Goal: Find specific page/section: Find specific page/section

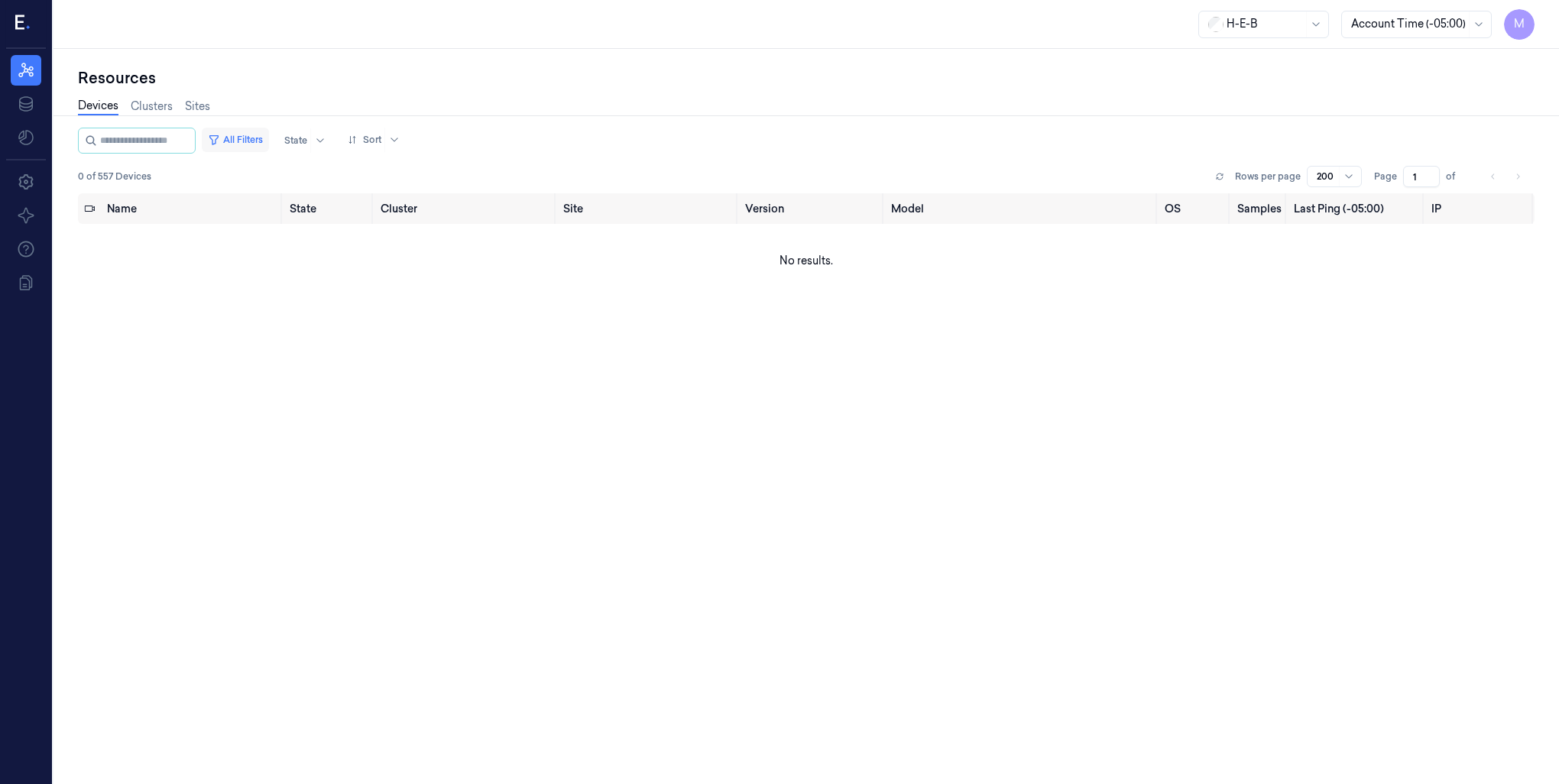
click at [258, 135] on button "All Filters" at bounding box center [236, 140] width 67 height 24
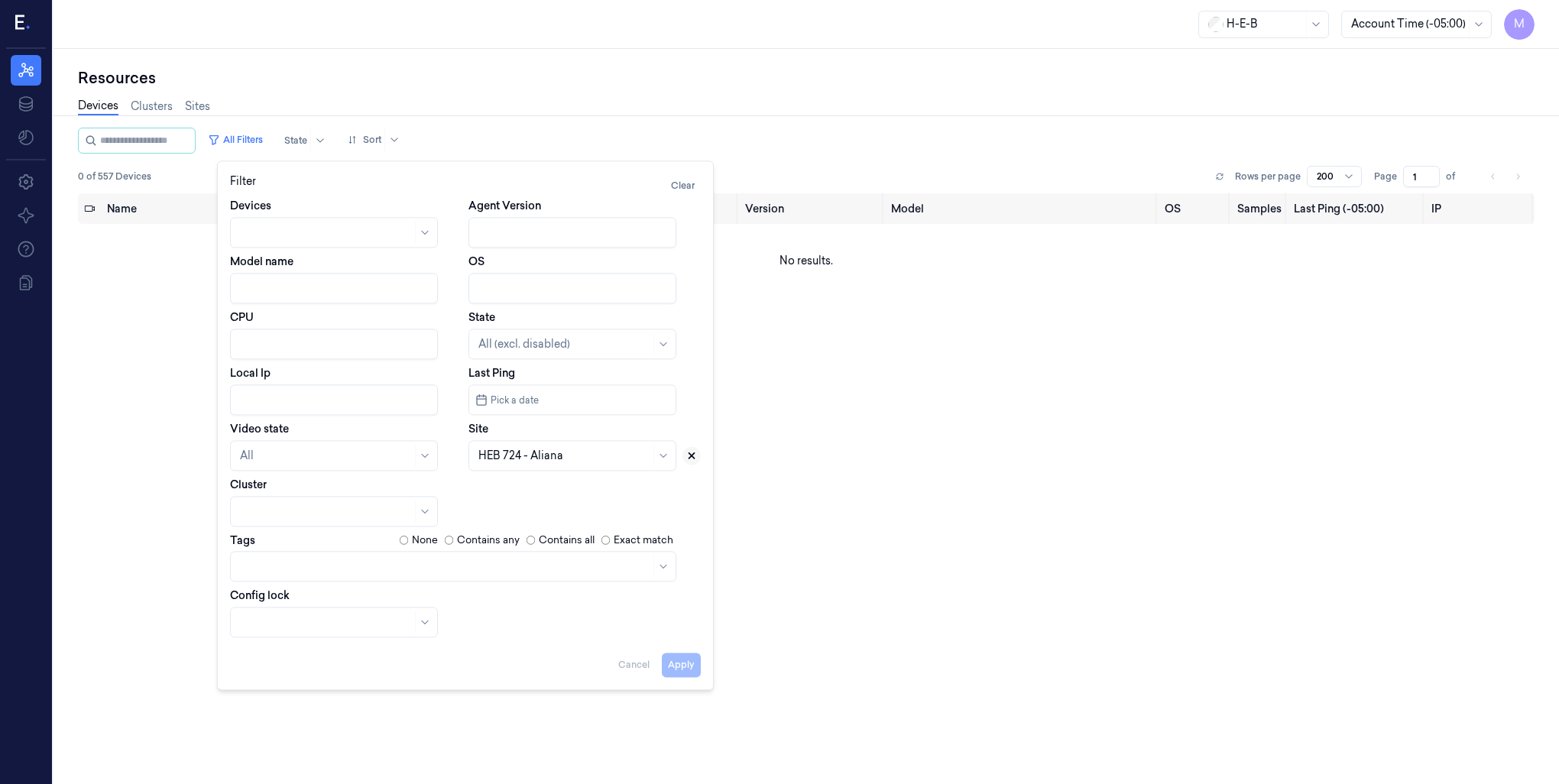
click at [688, 454] on icon at bounding box center [692, 455] width 11 height 11
click at [590, 460] on div at bounding box center [555, 455] width 154 height 16
type input "686"
drag, startPoint x: 590, startPoint y: 460, endPoint x: 575, endPoint y: 488, distance: 31.8
click at [575, 488] on div "Devices Agent Version Model name OS CPU State All (excl. disabled) Local Ip Las…" at bounding box center [465, 418] width 471 height 439
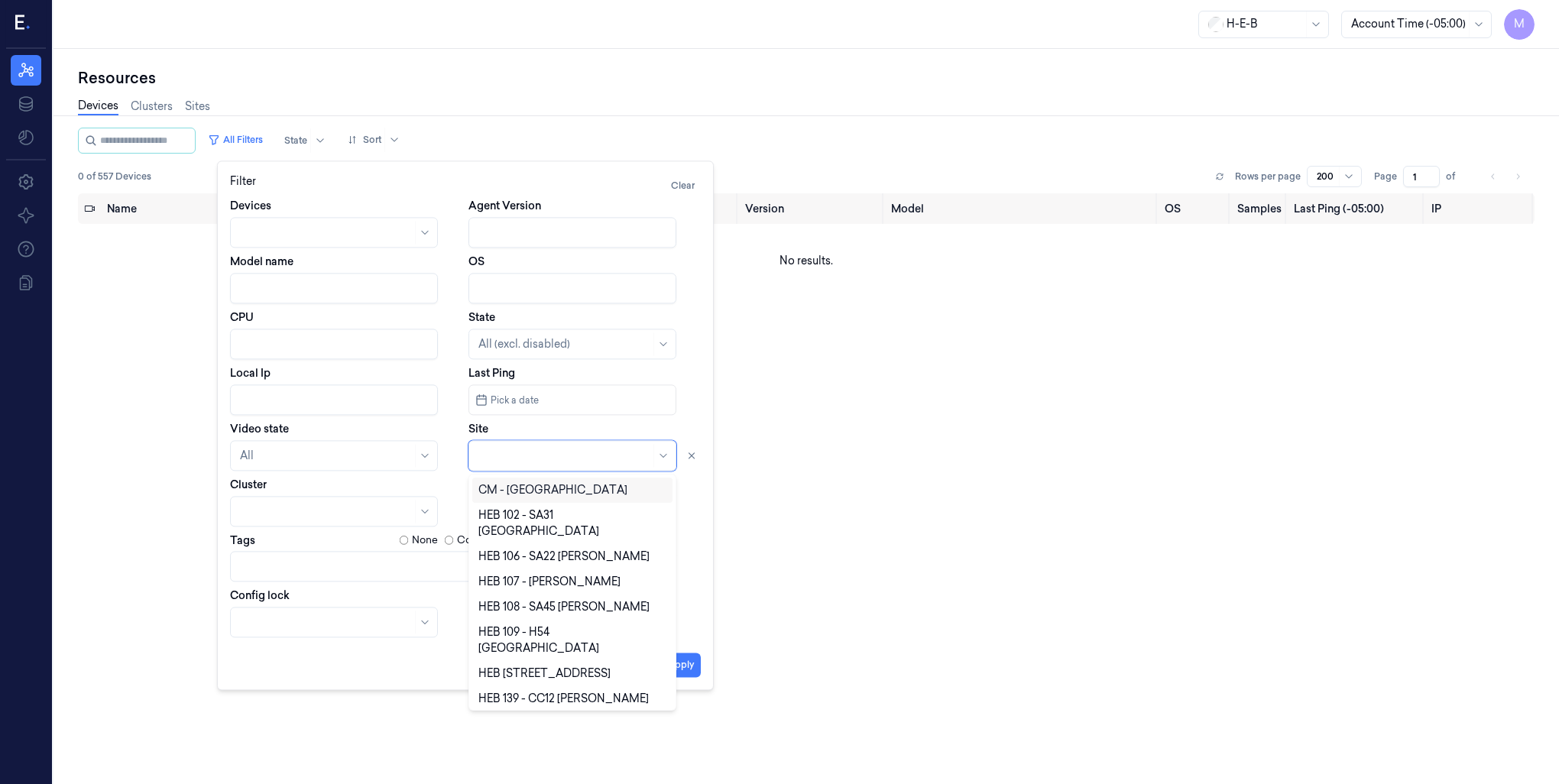
click at [569, 459] on div at bounding box center [564, 455] width 172 height 16
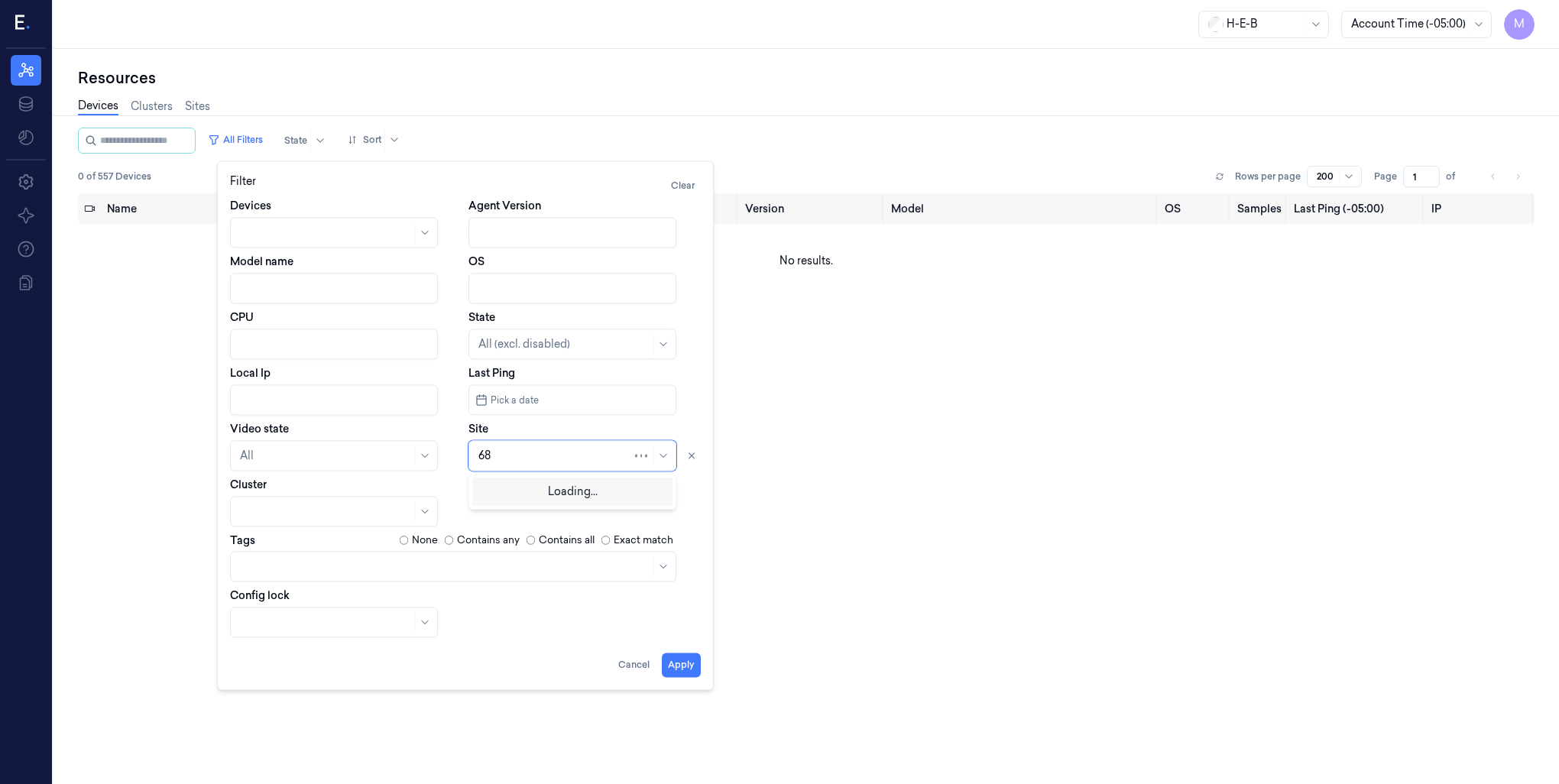
type input "686"
click at [569, 486] on div "HEB 686 - Woodlands 05" at bounding box center [543, 490] width 129 height 16
click at [691, 671] on button "Apply" at bounding box center [681, 665] width 39 height 24
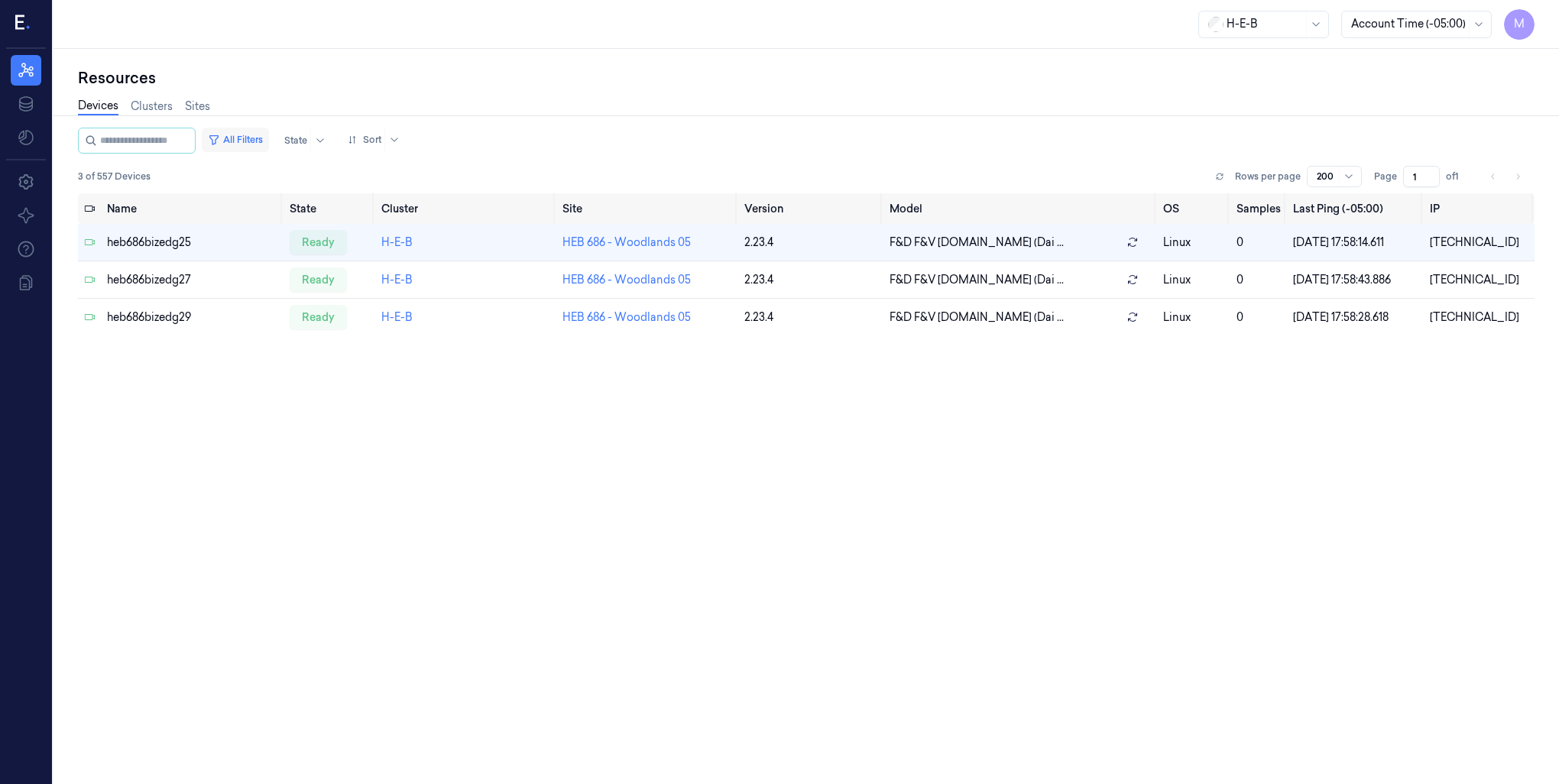
click at [269, 138] on button "All Filters" at bounding box center [236, 140] width 67 height 24
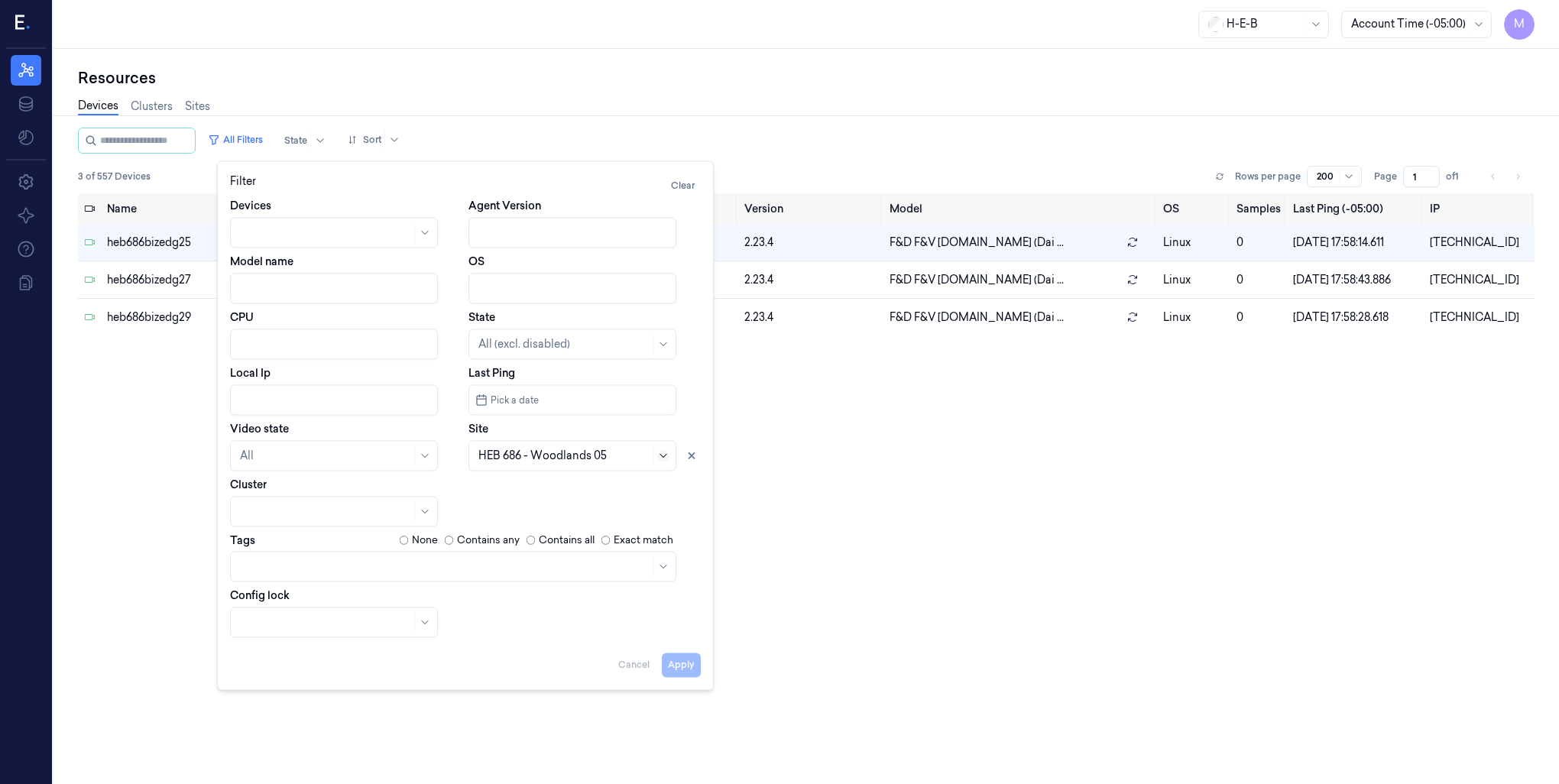
click at [667, 451] on icon at bounding box center [664, 455] width 12 height 12
click at [696, 454] on icon at bounding box center [692, 455] width 11 height 11
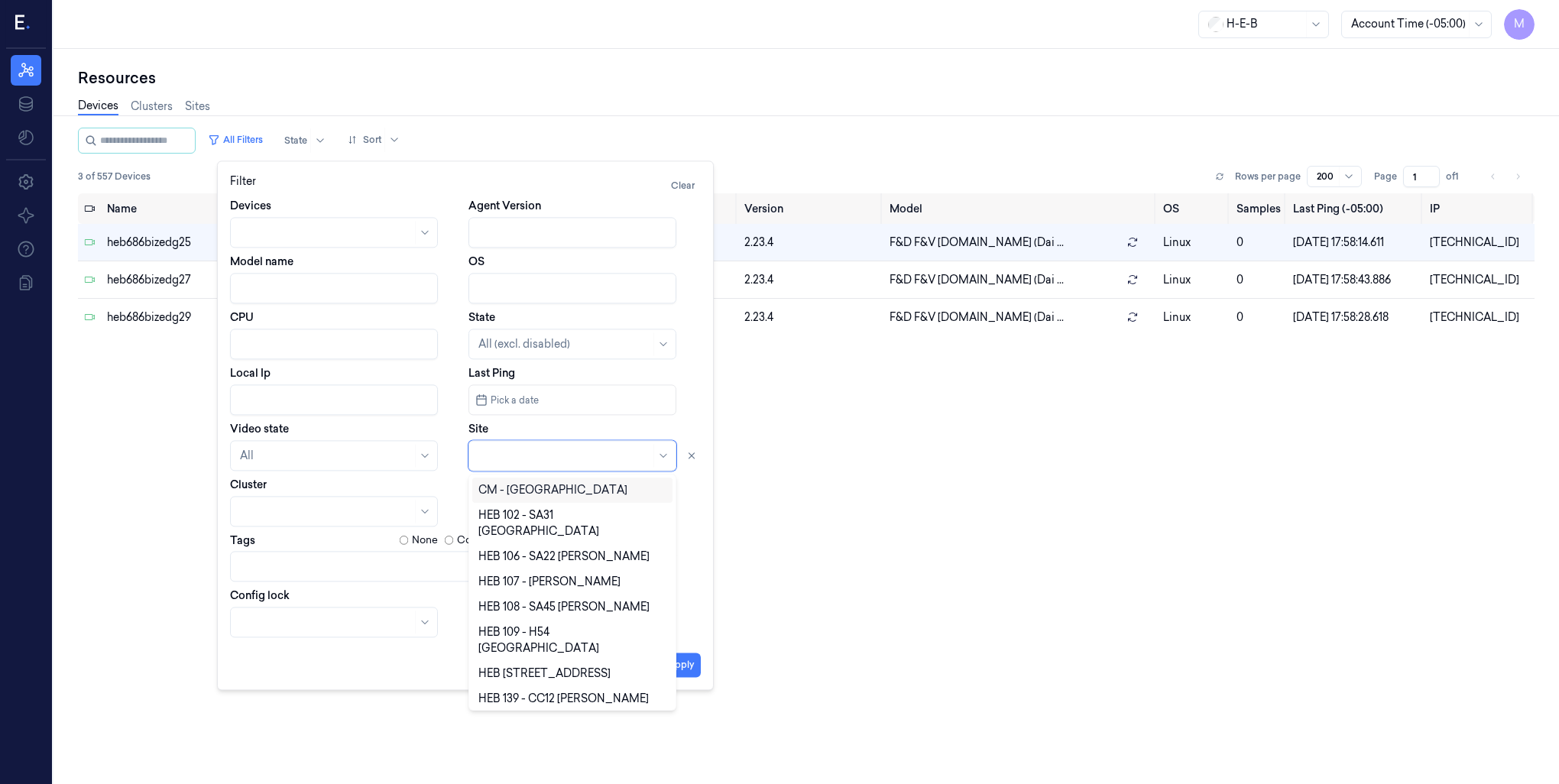
click at [563, 450] on div at bounding box center [564, 455] width 172 height 16
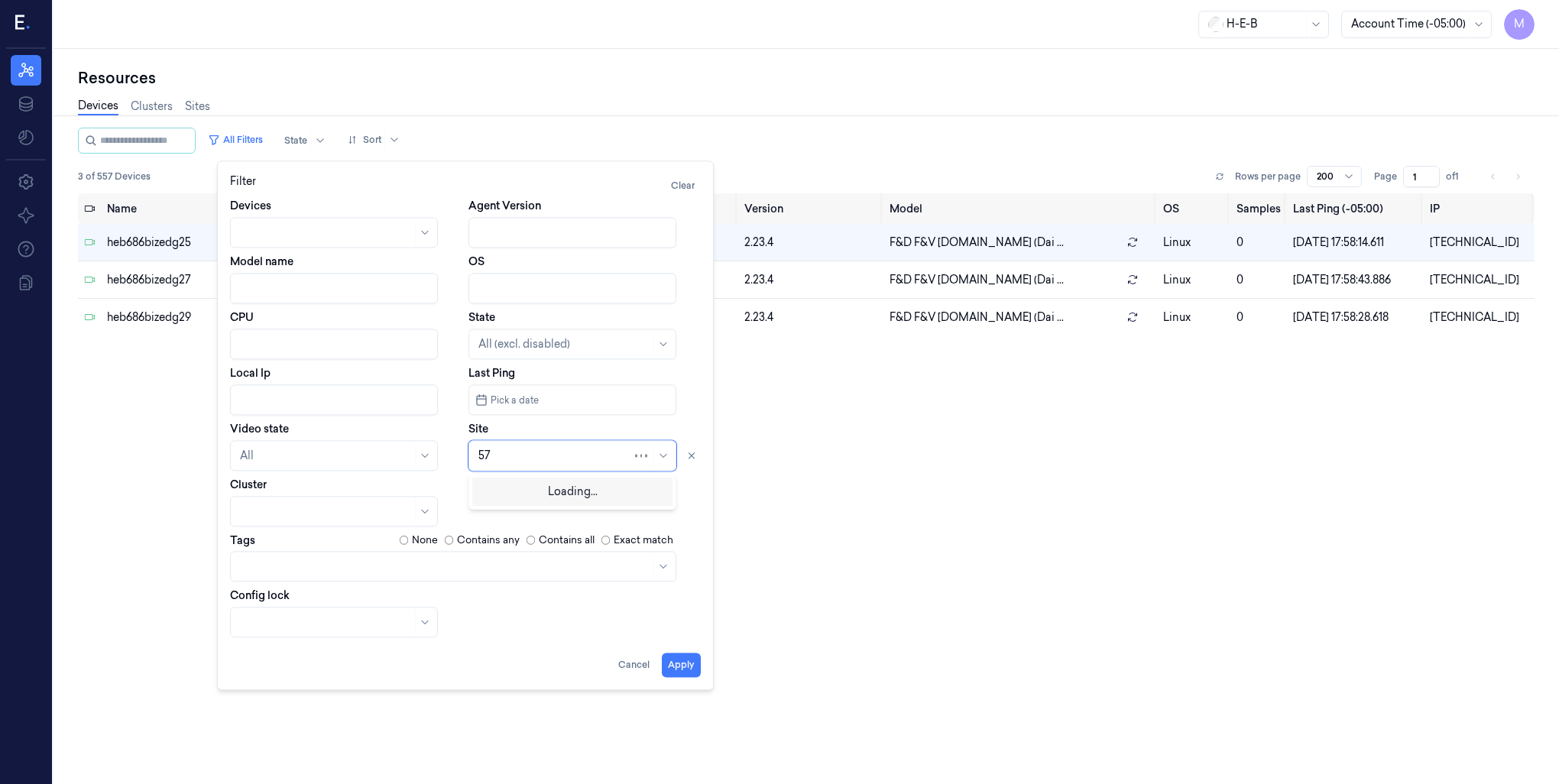
type input "574"
click at [559, 500] on div "HEB 574 - Tomball" at bounding box center [572, 490] width 201 height 25
click at [675, 671] on button "Apply" at bounding box center [681, 665] width 39 height 24
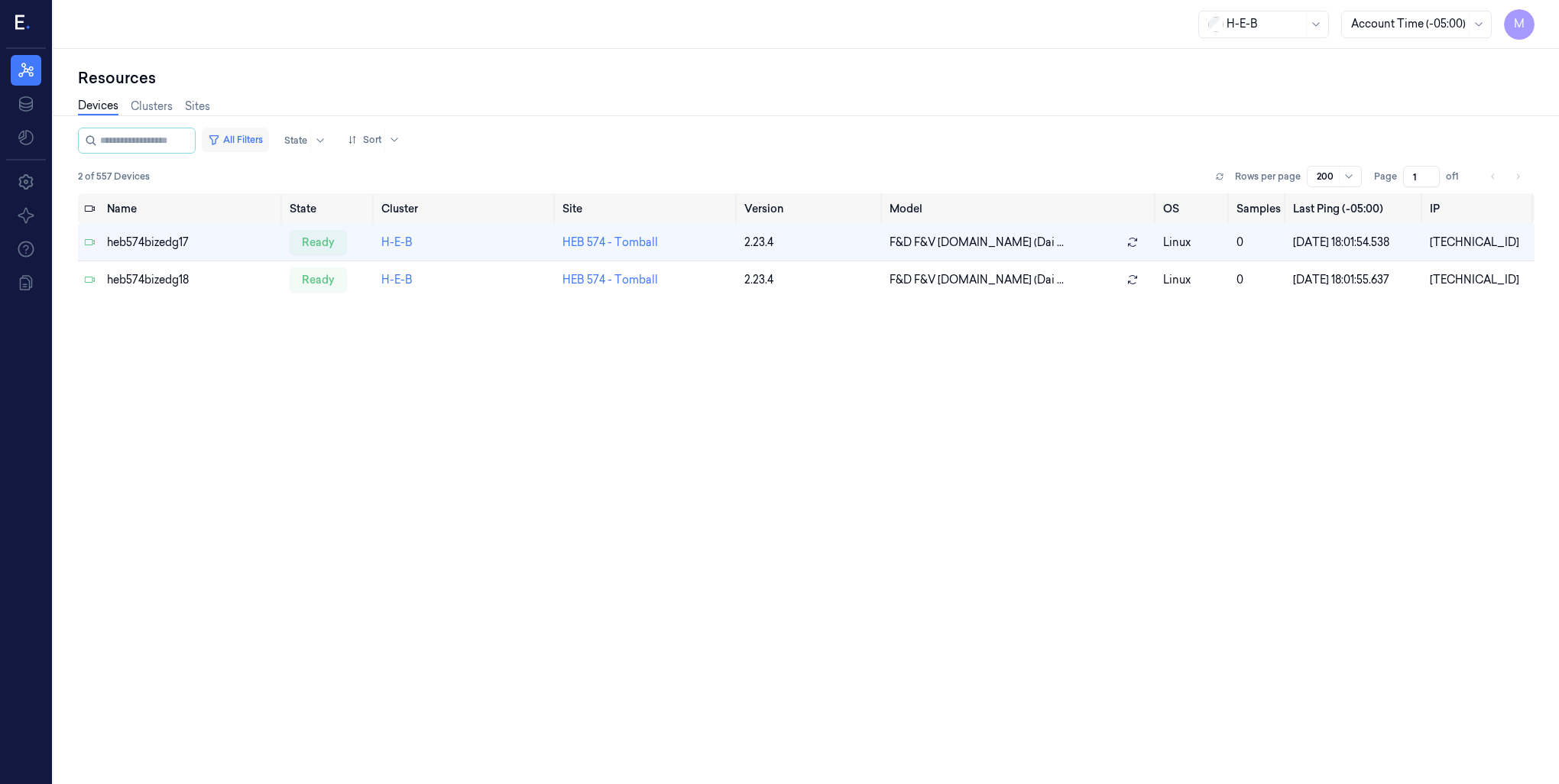
click at [269, 142] on button "All Filters" at bounding box center [236, 140] width 67 height 24
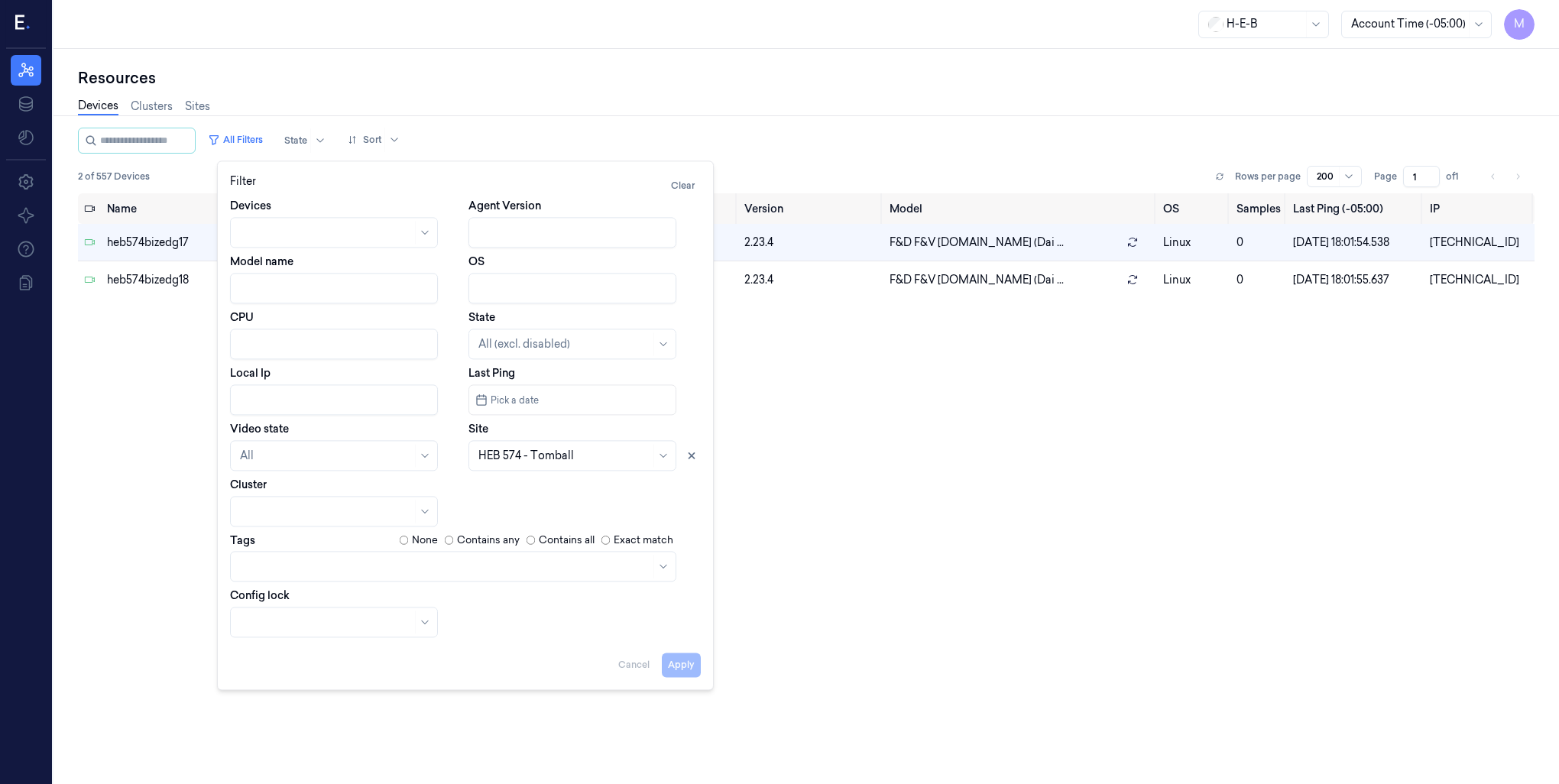
drag, startPoint x: 689, startPoint y: 458, endPoint x: 676, endPoint y: 464, distance: 14.3
click at [691, 458] on icon at bounding box center [692, 455] width 11 height 11
click at [551, 460] on div at bounding box center [564, 455] width 172 height 16
type input "576"
click at [553, 487] on div "HEB 576 - H47 [PERSON_NAME]" at bounding box center [562, 490] width 167 height 16
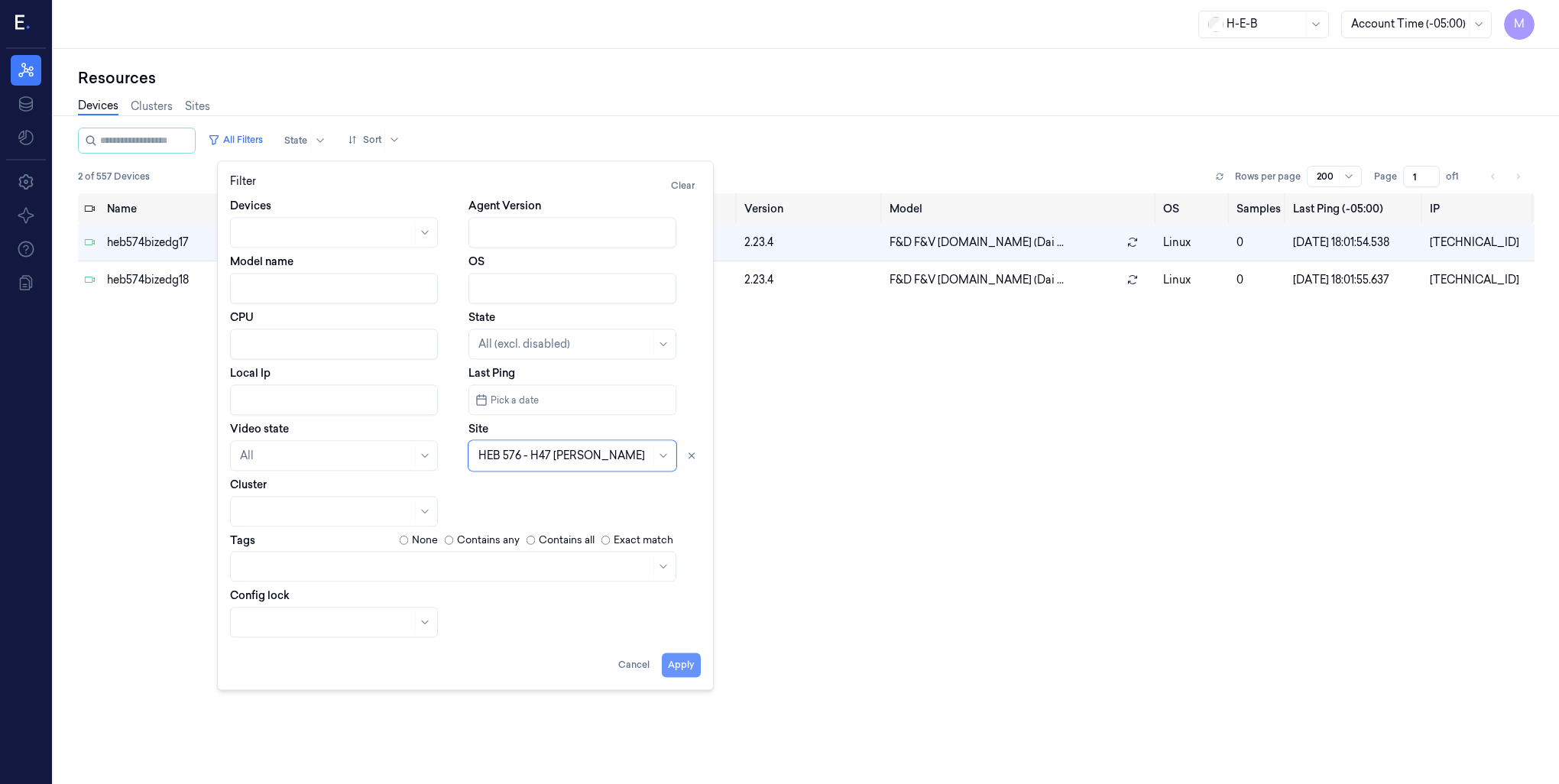
click at [687, 669] on button "Apply" at bounding box center [681, 665] width 39 height 24
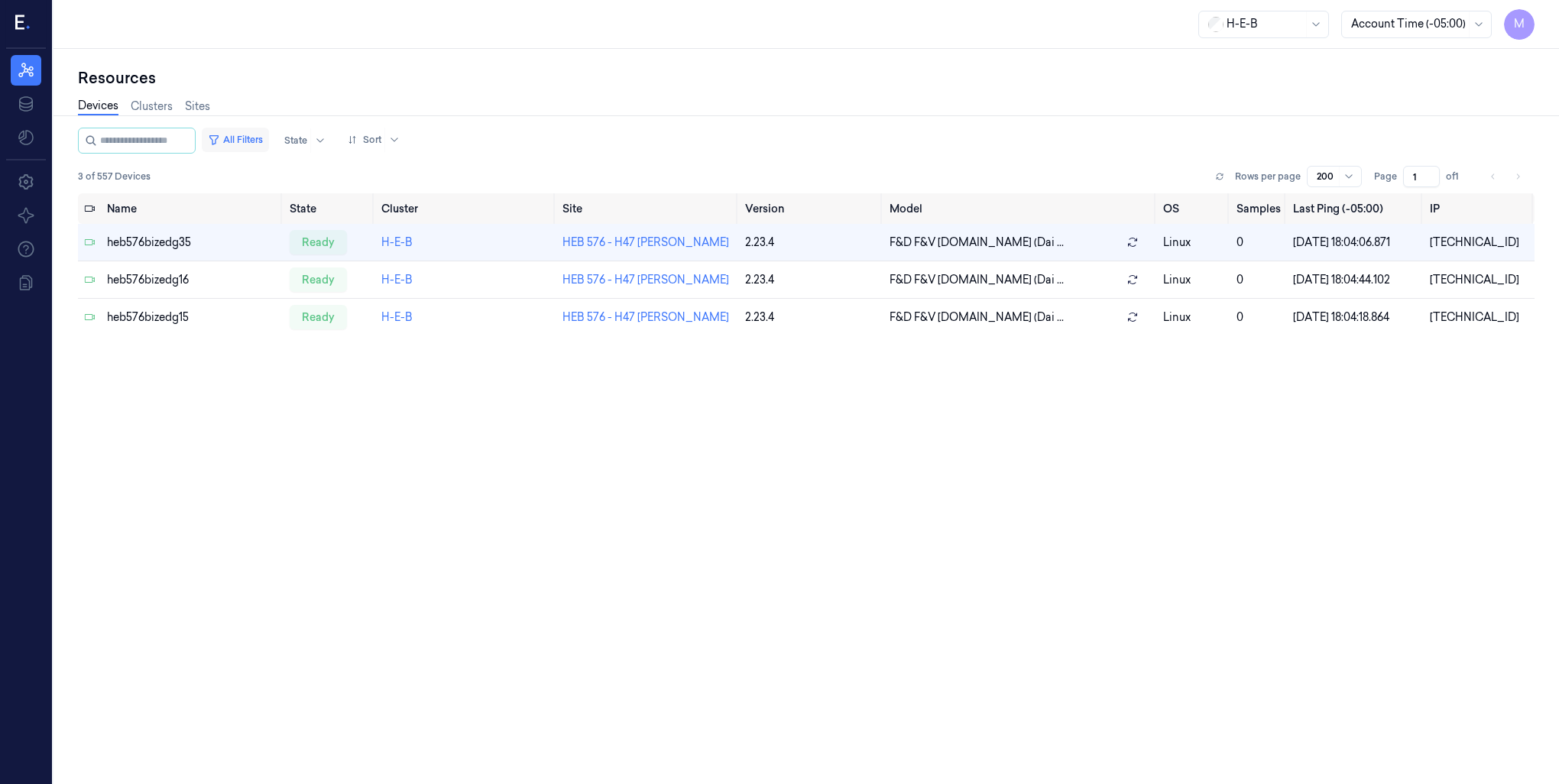
click at [262, 138] on button "All Filters" at bounding box center [236, 140] width 67 height 24
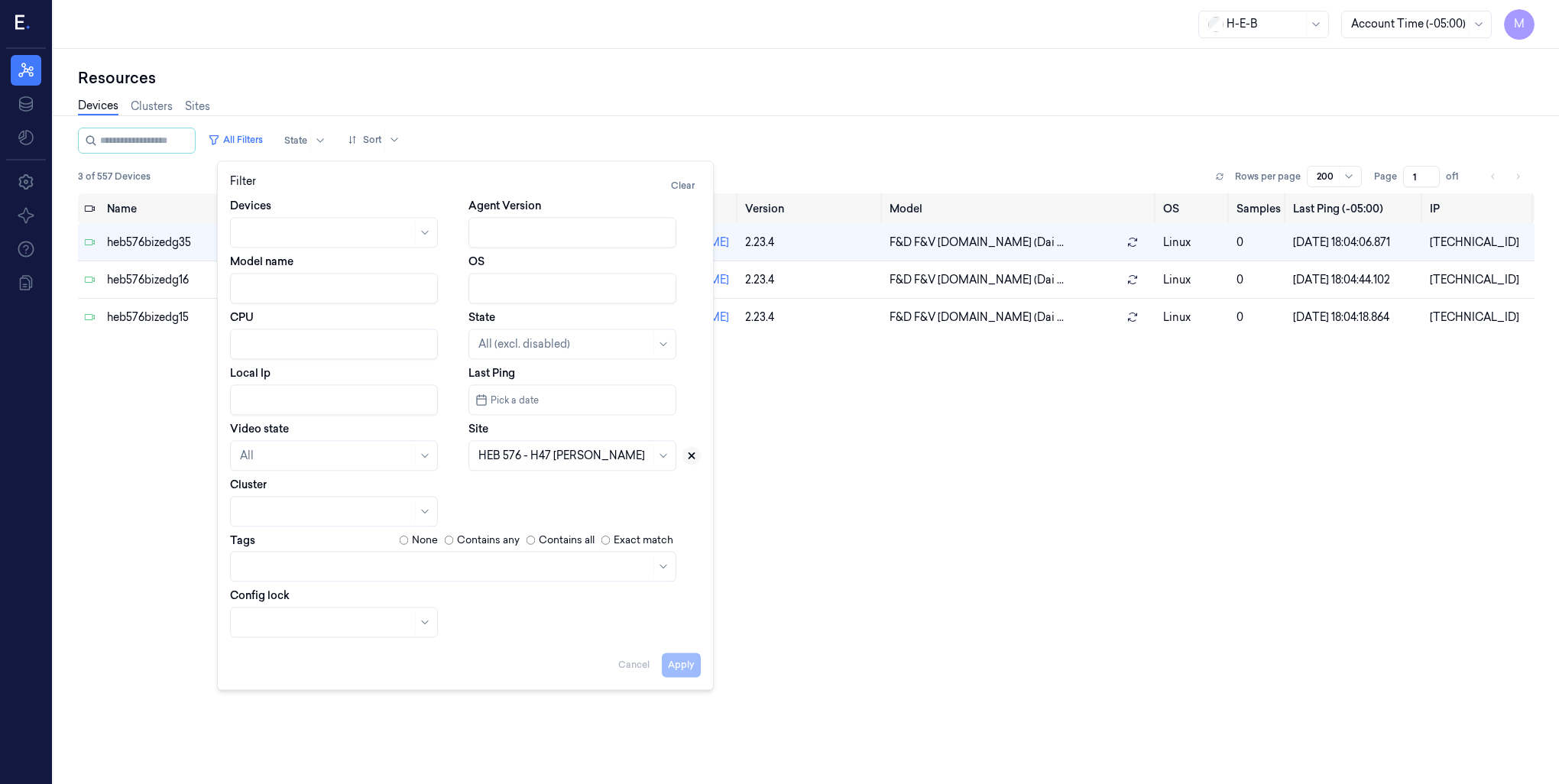
click at [687, 454] on icon at bounding box center [692, 455] width 11 height 11
click at [622, 455] on div at bounding box center [555, 455] width 154 height 16
type input "595"
click at [552, 490] on div "HEB 595 - Conroe 01" at bounding box center [530, 490] width 104 height 16
click at [677, 672] on button "Apply" at bounding box center [681, 665] width 39 height 24
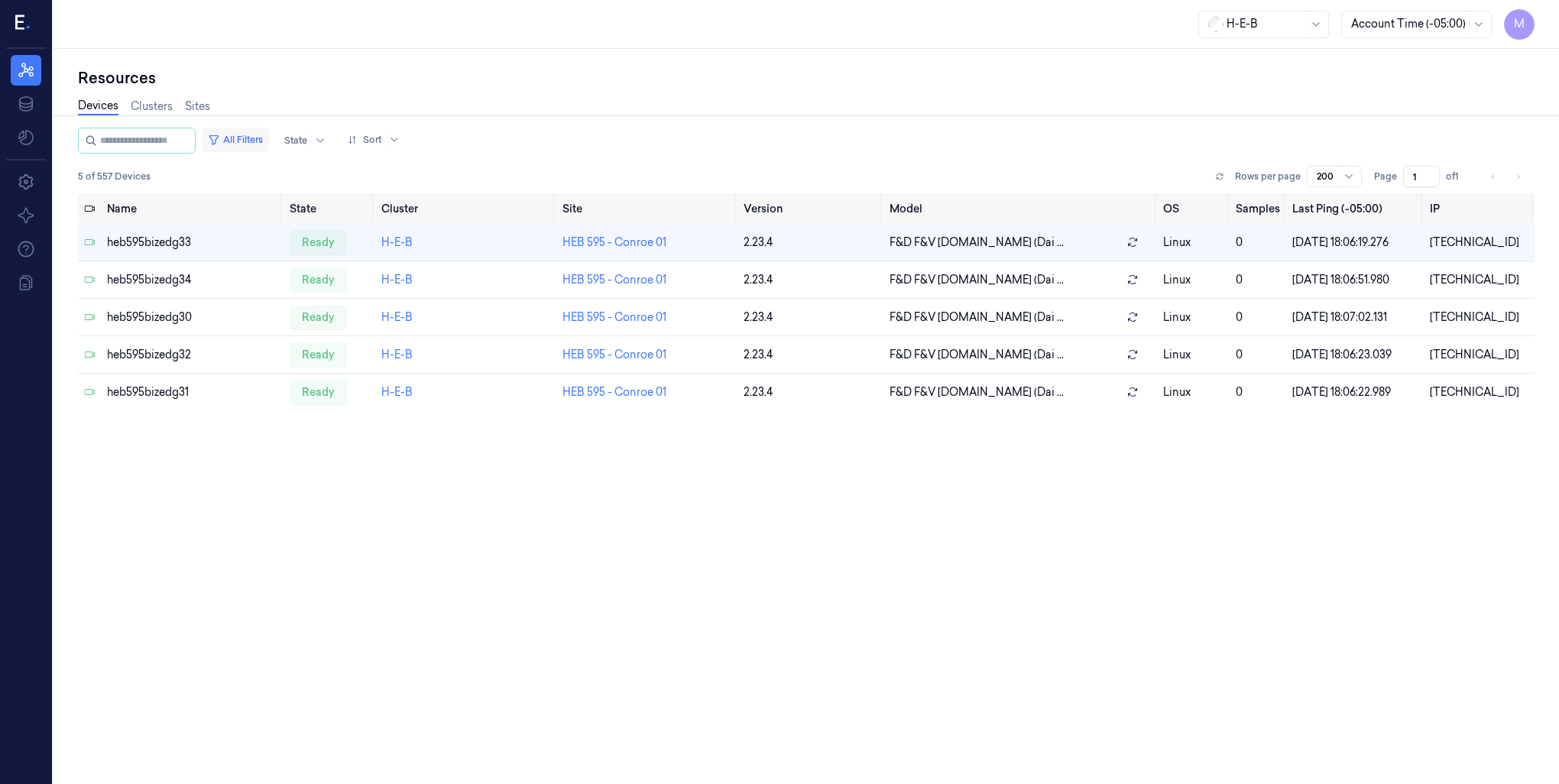
click at [259, 138] on button "All Filters" at bounding box center [236, 140] width 67 height 24
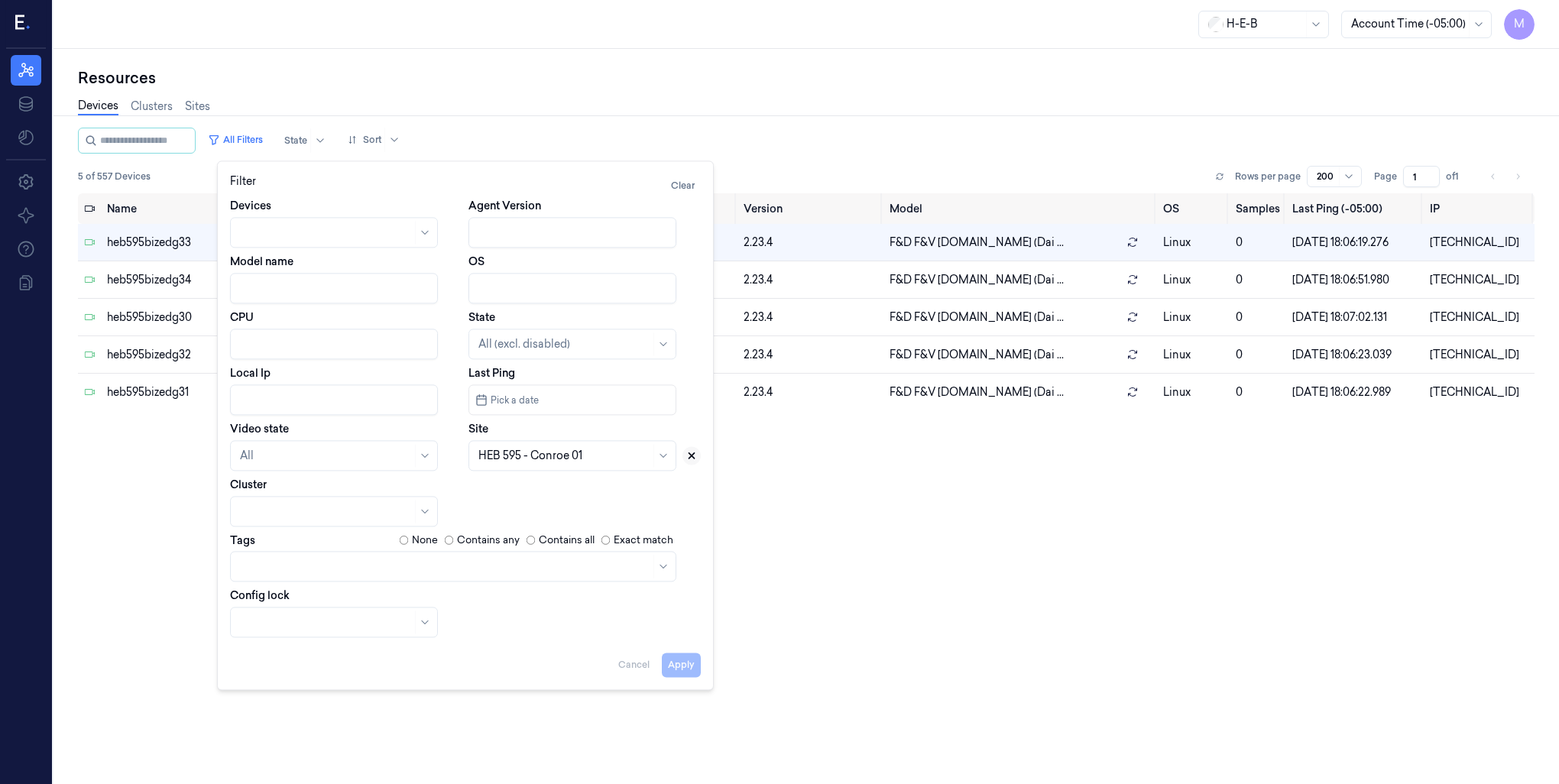
click at [690, 454] on icon at bounding box center [692, 455] width 11 height 11
click at [533, 454] on div at bounding box center [555, 455] width 154 height 16
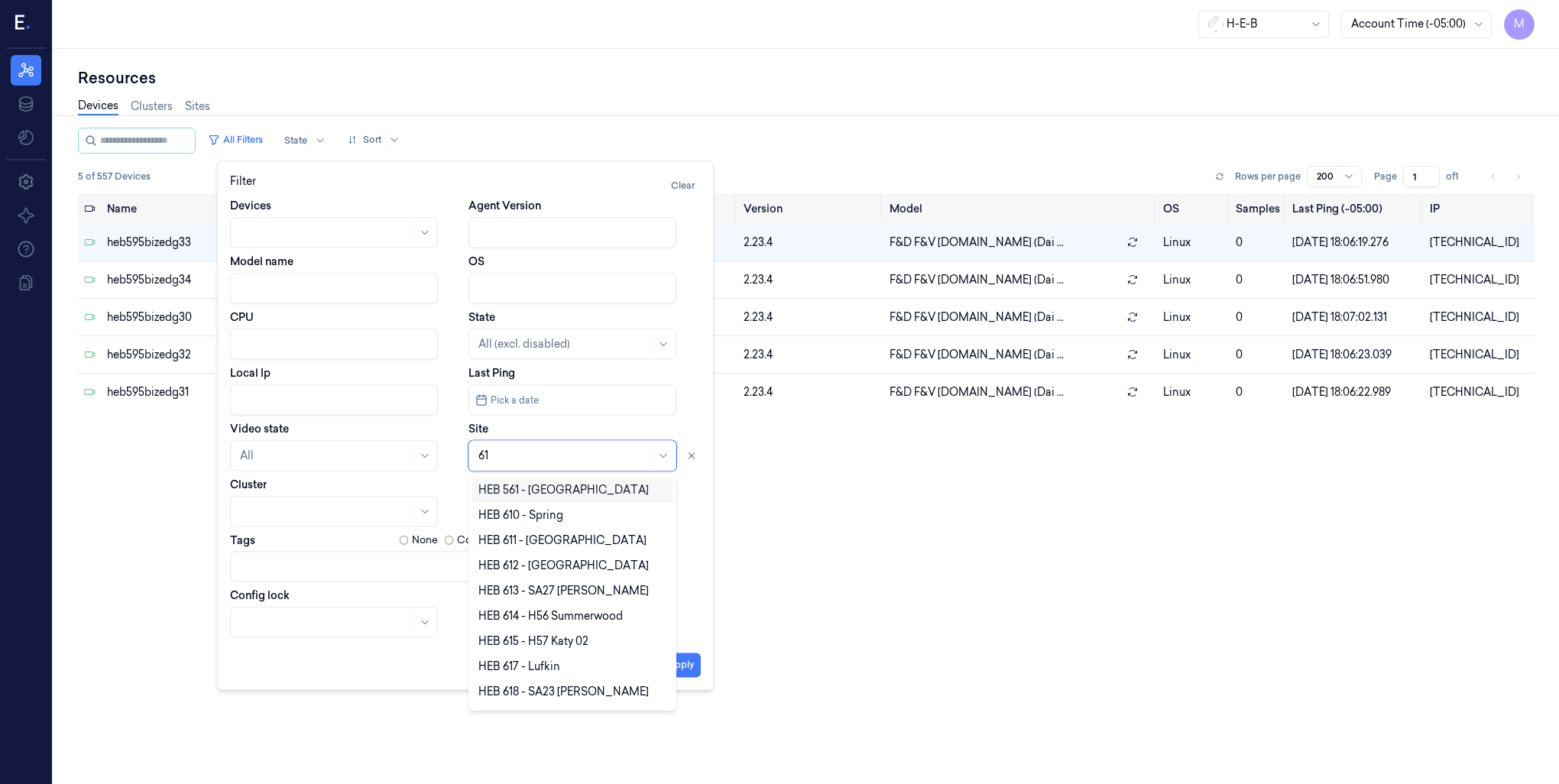
type input "619"
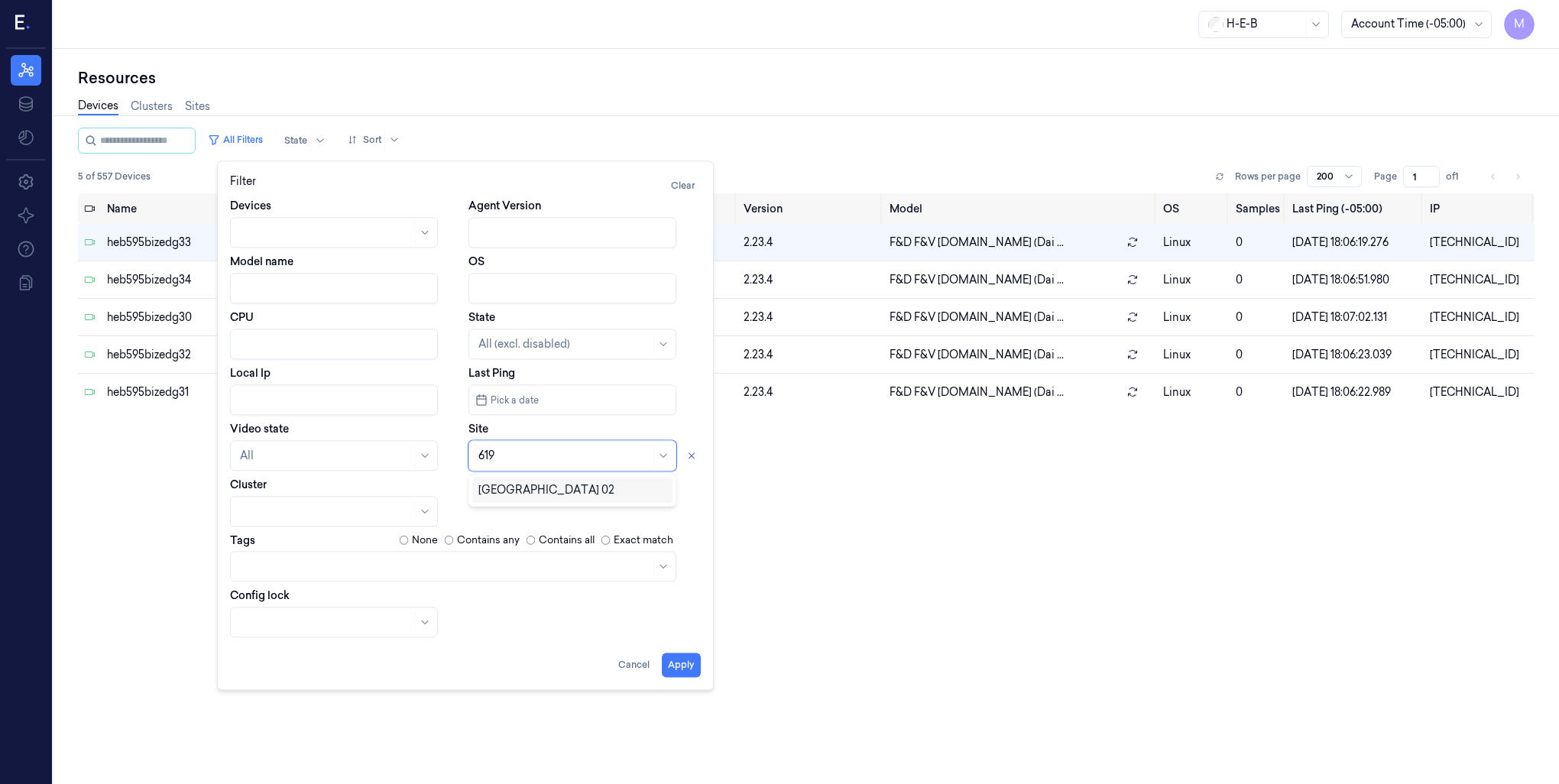
click at [514, 489] on div "[GEOGRAPHIC_DATA] 02" at bounding box center [546, 490] width 136 height 16
click at [680, 671] on button "Apply" at bounding box center [681, 665] width 39 height 24
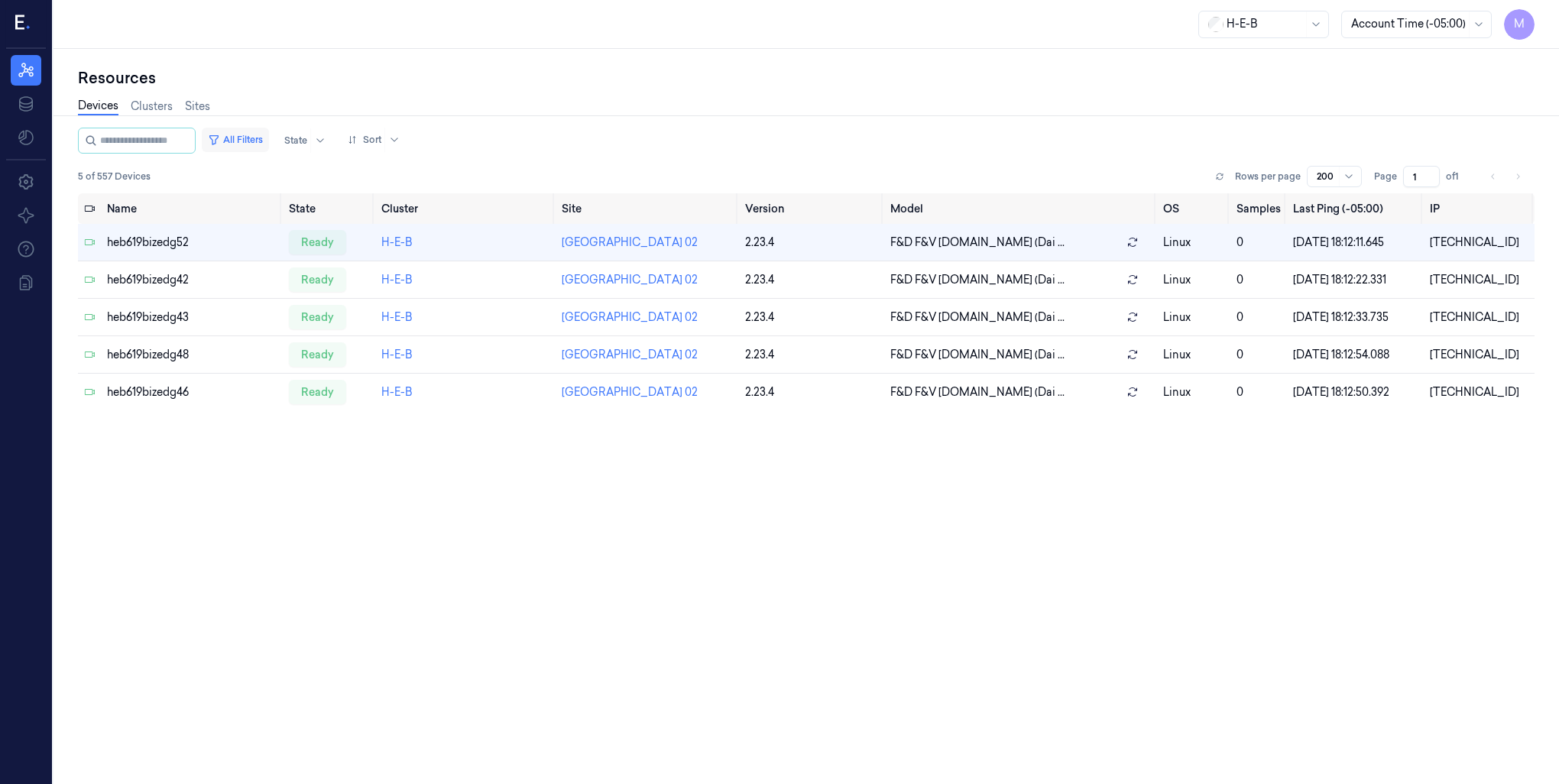
click at [253, 132] on button "All Filters" at bounding box center [236, 140] width 67 height 24
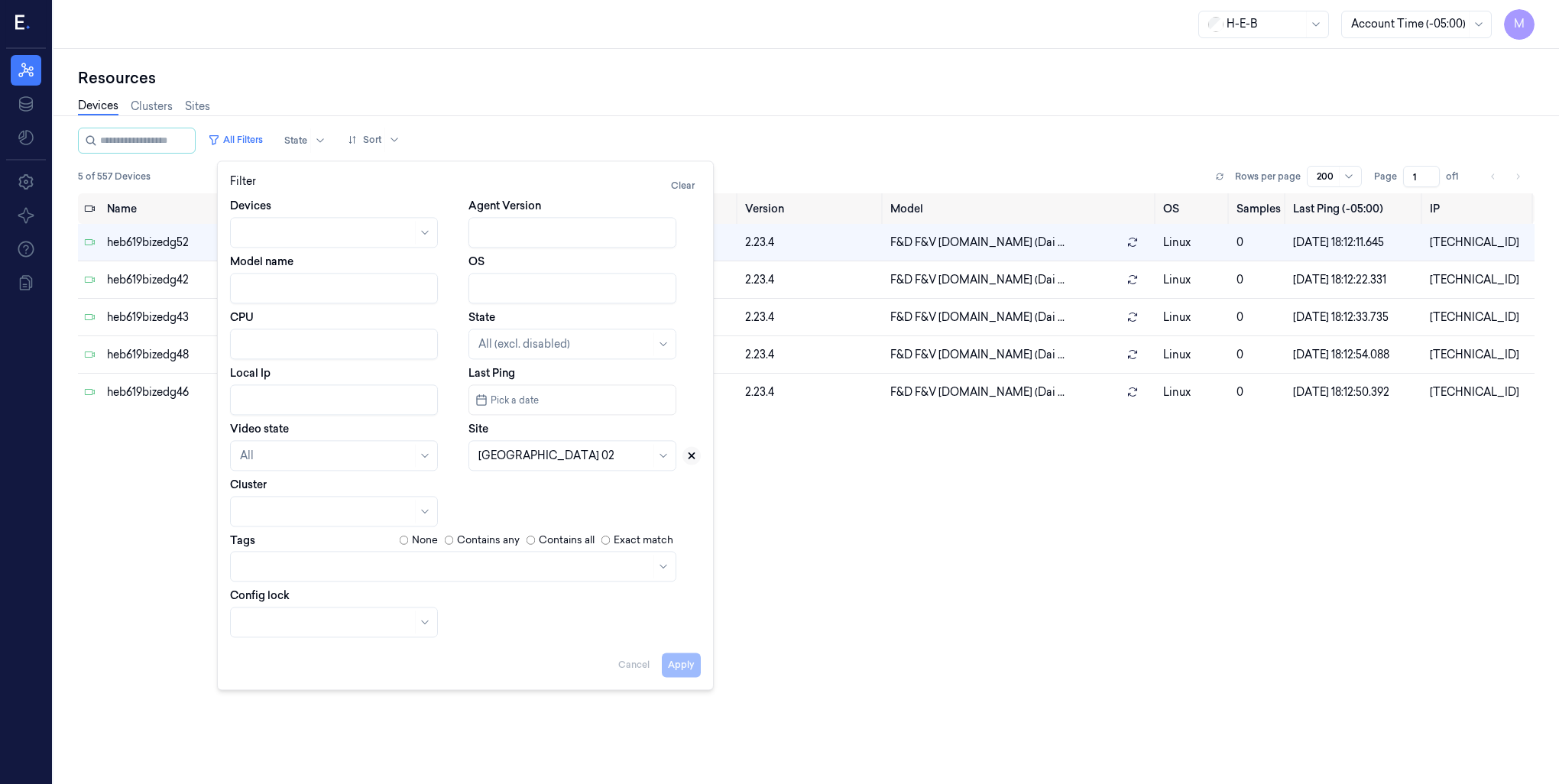
click at [695, 457] on icon at bounding box center [692, 455] width 11 height 11
click at [567, 457] on div at bounding box center [555, 455] width 154 height 16
type input "660"
click at [545, 495] on div "HEB 660 - Conroe 02" at bounding box center [532, 490] width 107 height 16
click at [683, 674] on button "Apply" at bounding box center [681, 665] width 39 height 24
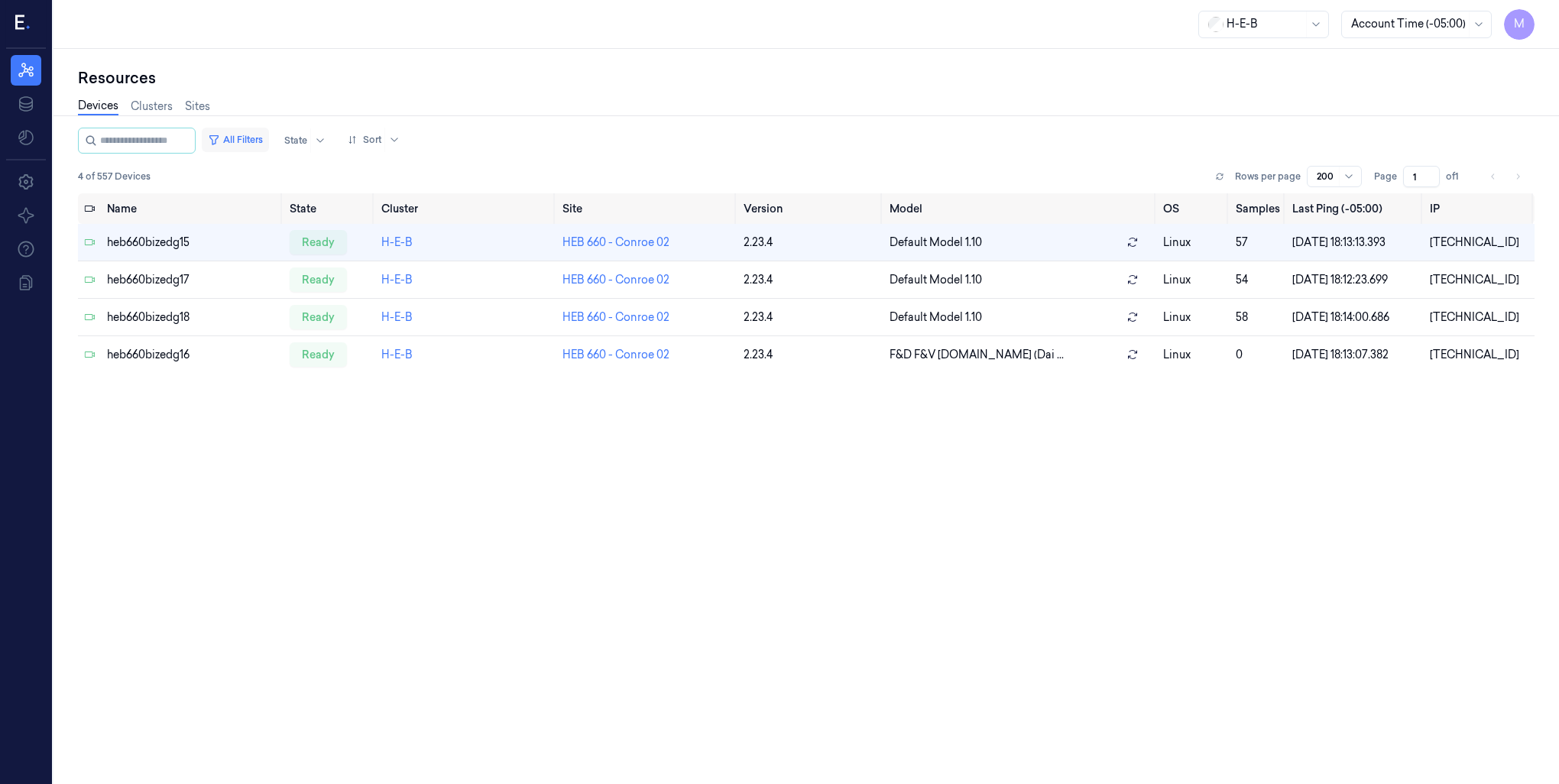
click at [269, 140] on button "All Filters" at bounding box center [236, 140] width 67 height 24
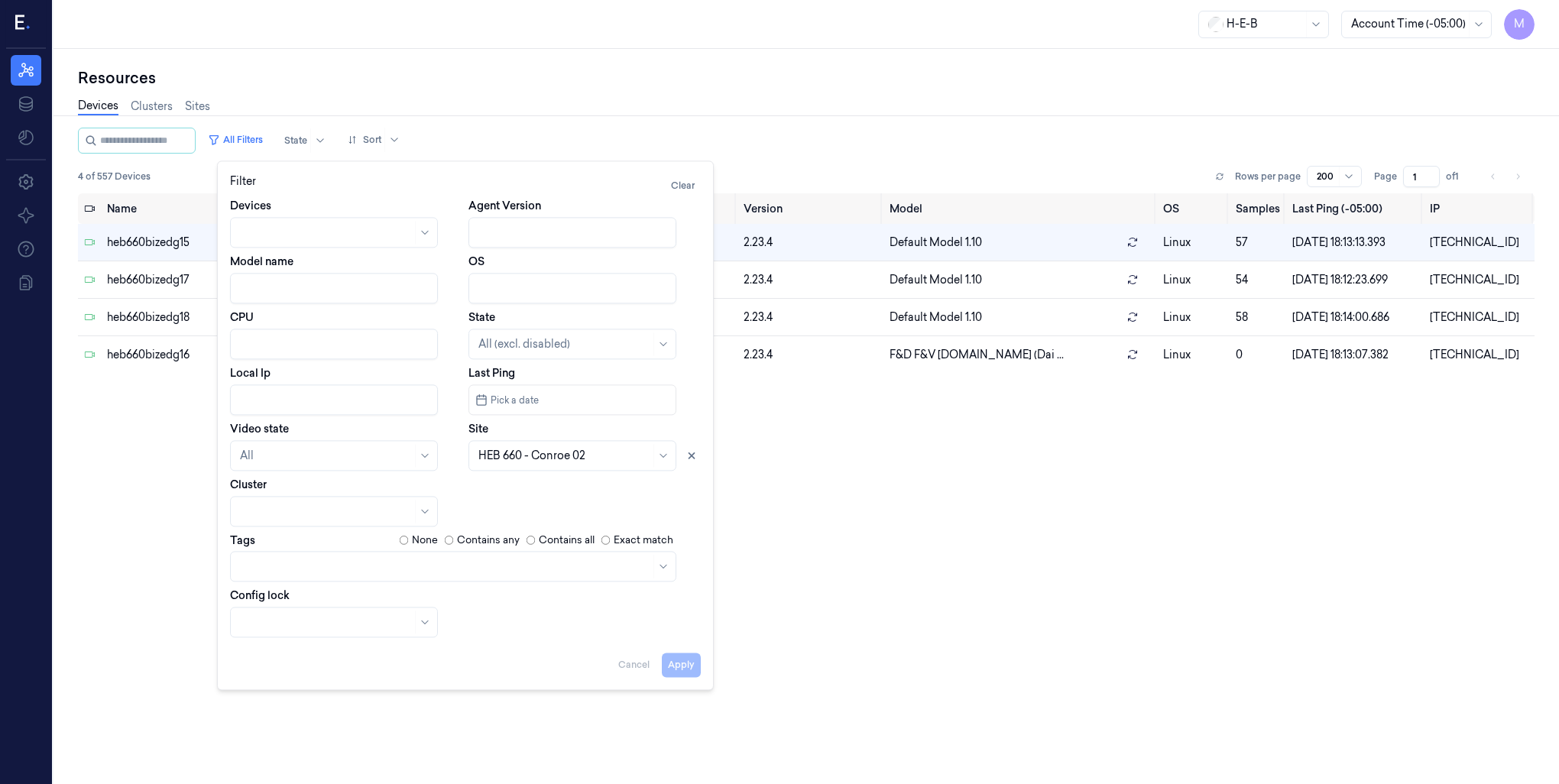
drag, startPoint x: 691, startPoint y: 453, endPoint x: 654, endPoint y: 460, distance: 37.7
click at [690, 453] on icon at bounding box center [692, 455] width 11 height 11
click at [619, 461] on div at bounding box center [564, 455] width 172 height 16
type input "705"
click at [602, 485] on div "HEB 705 - H63 [PERSON_NAME]" at bounding box center [562, 490] width 168 height 16
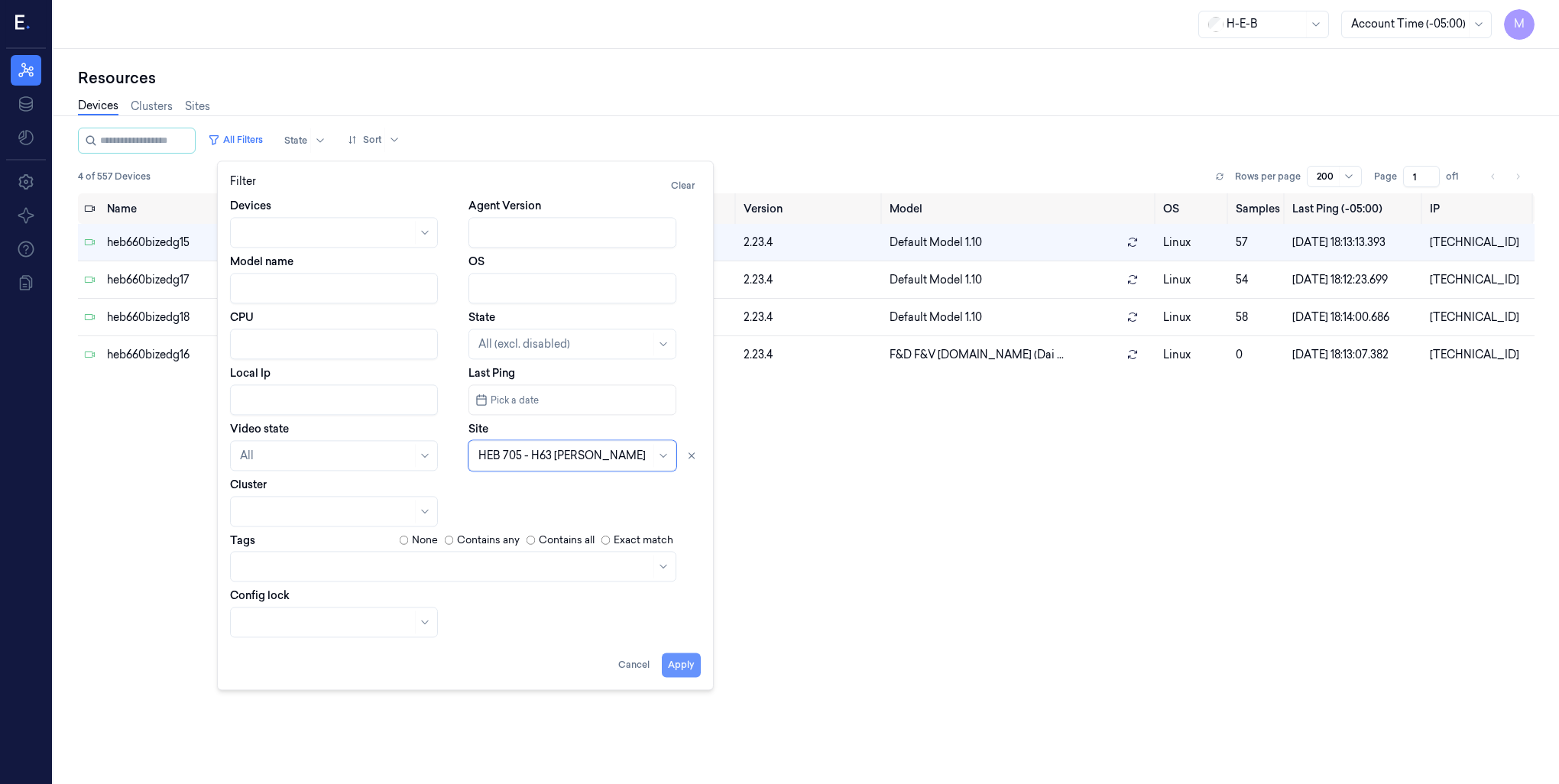
click at [685, 668] on button "Apply" at bounding box center [681, 665] width 39 height 24
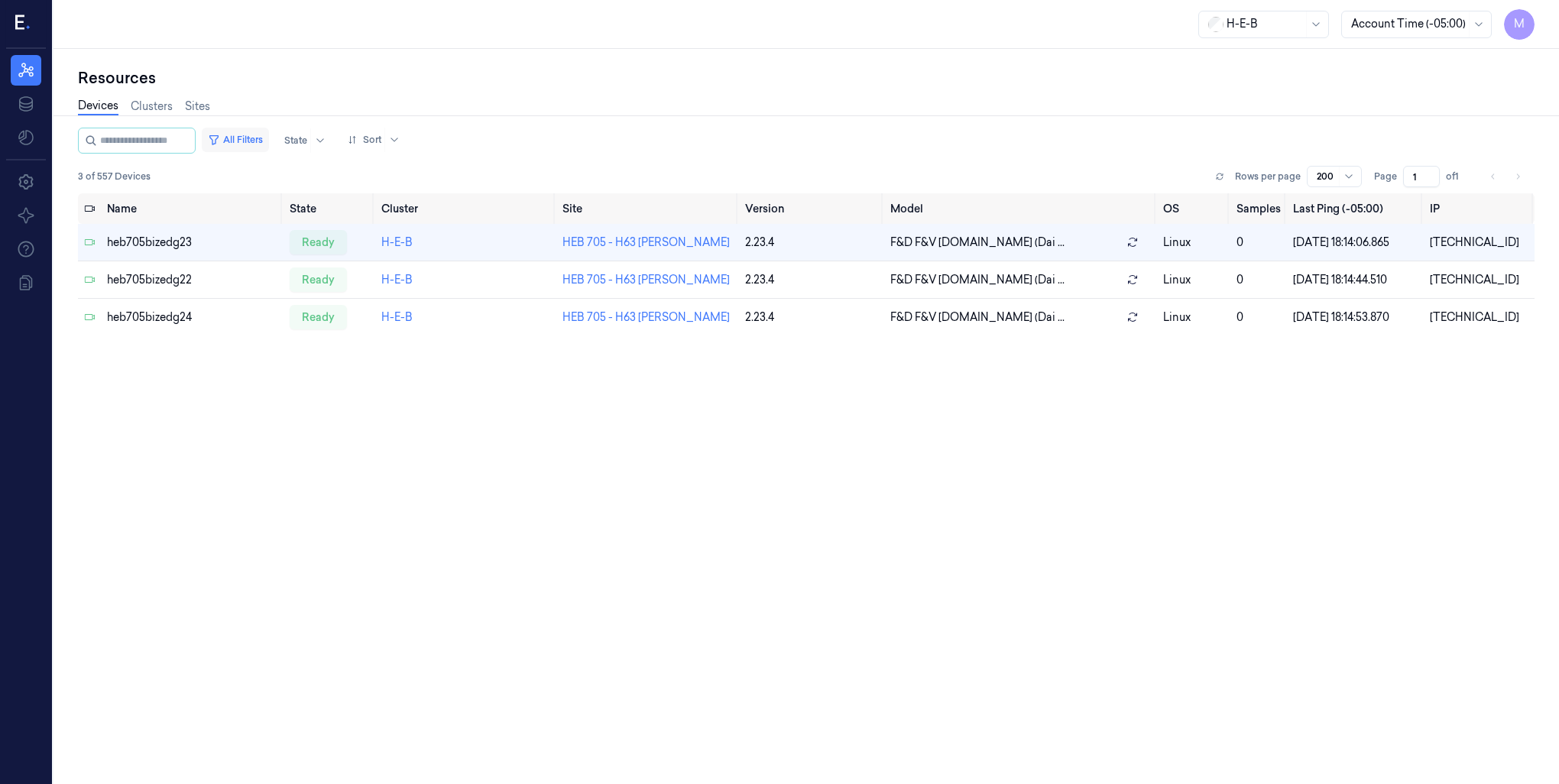
click at [269, 136] on button "All Filters" at bounding box center [236, 140] width 67 height 24
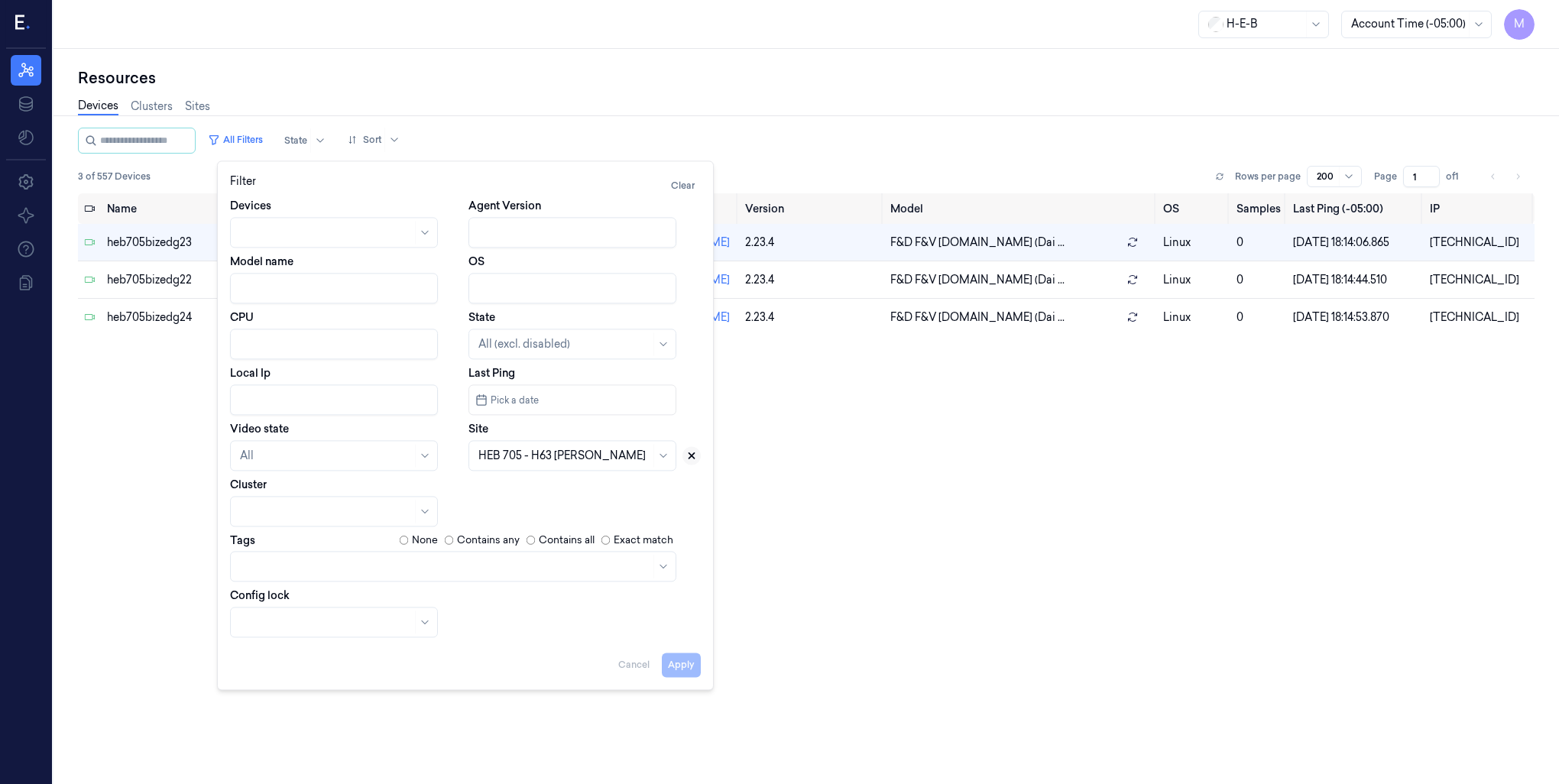
click at [693, 459] on icon at bounding box center [692, 455] width 11 height 11
click at [571, 454] on div at bounding box center [564, 455] width 172 height 16
type input "722"
click at [536, 487] on div "HEB 722 - Magnolia" at bounding box center [529, 490] width 102 height 16
click at [677, 671] on button "Apply" at bounding box center [681, 665] width 39 height 24
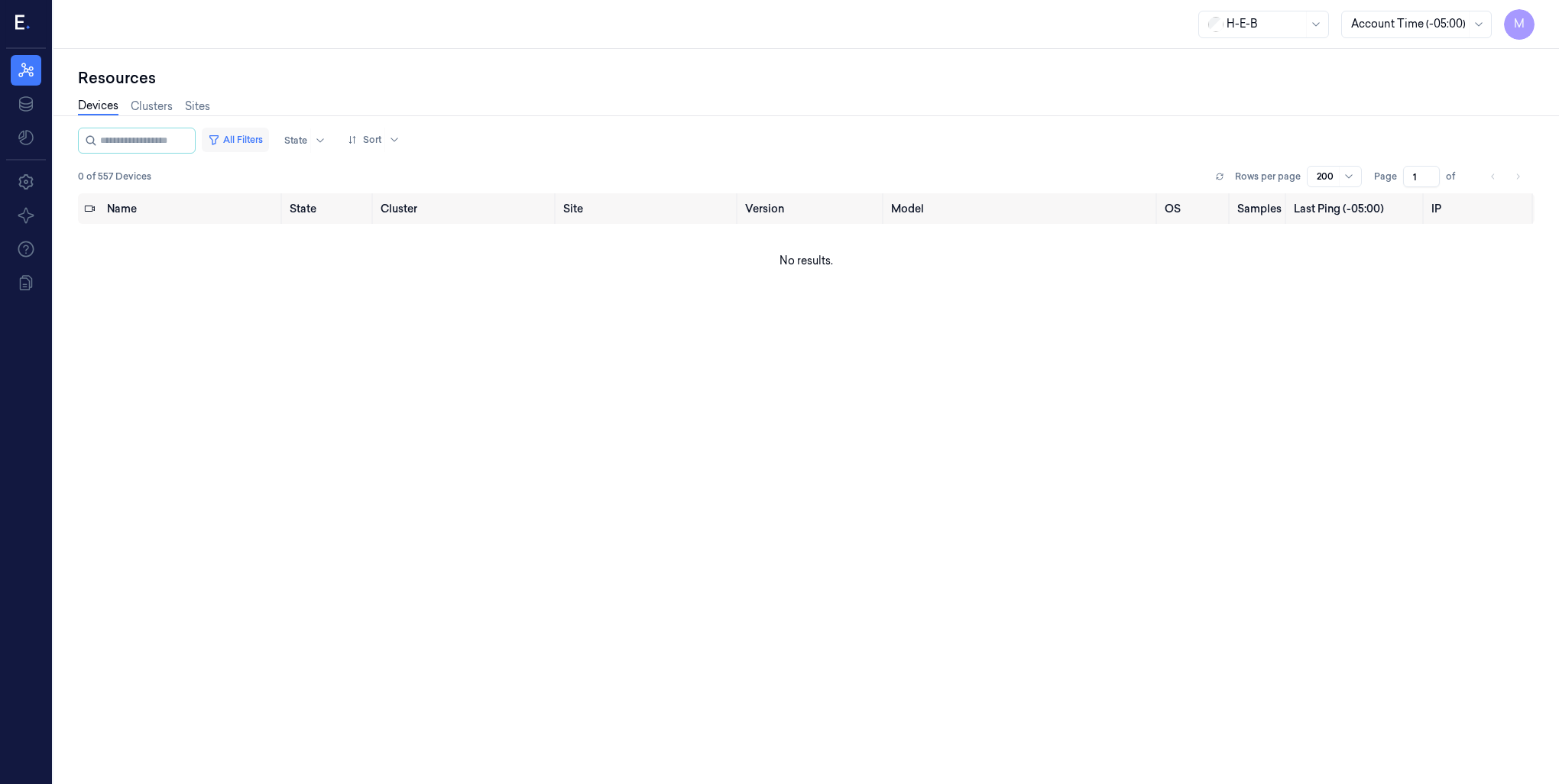
click at [263, 143] on button "All Filters" at bounding box center [236, 140] width 67 height 24
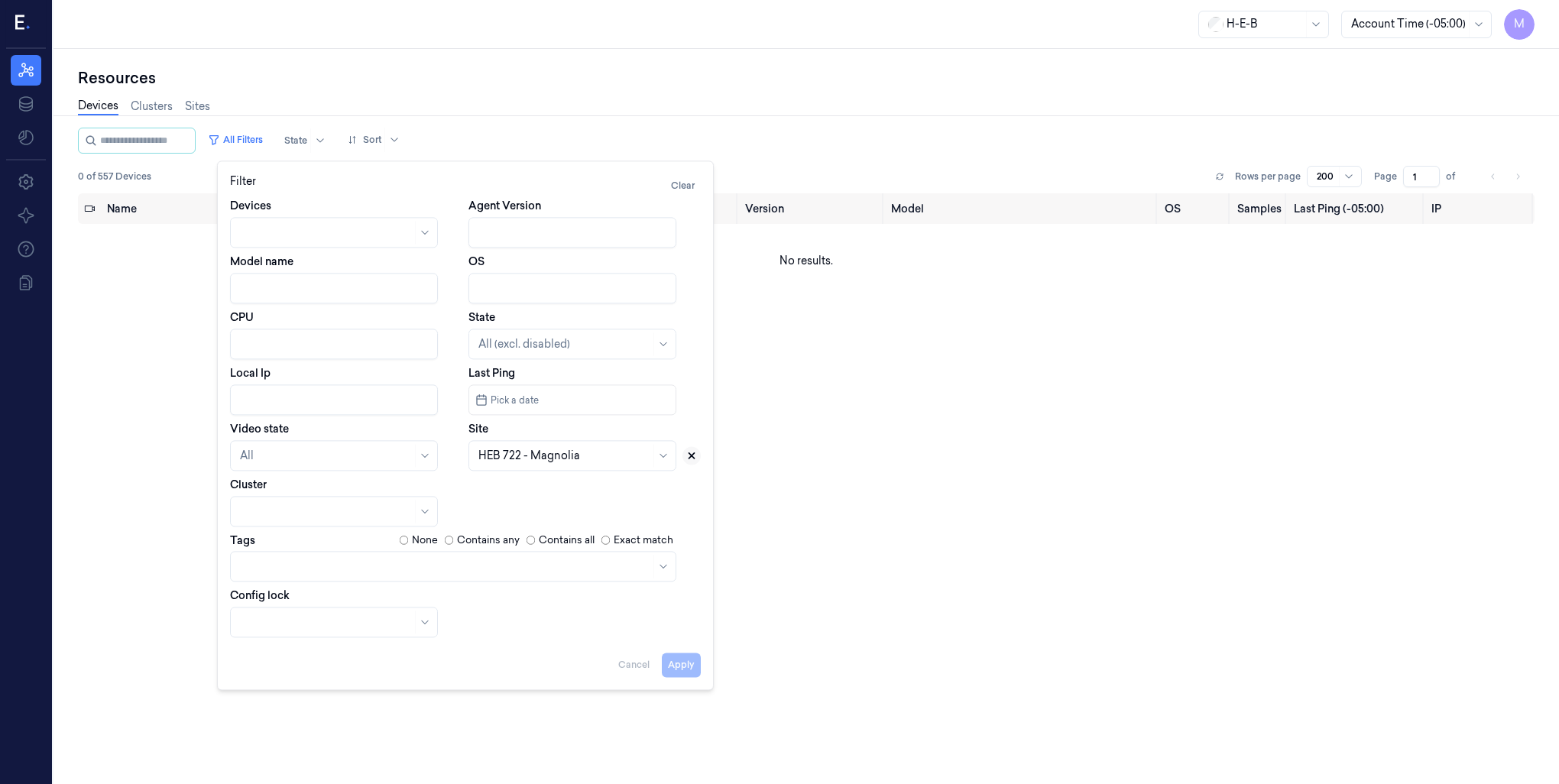
click at [696, 448] on button at bounding box center [692, 455] width 18 height 18
click at [495, 457] on div at bounding box center [555, 455] width 154 height 16
type input "202"
click at [690, 455] on icon at bounding box center [692, 455] width 11 height 11
